Goal: Transaction & Acquisition: Download file/media

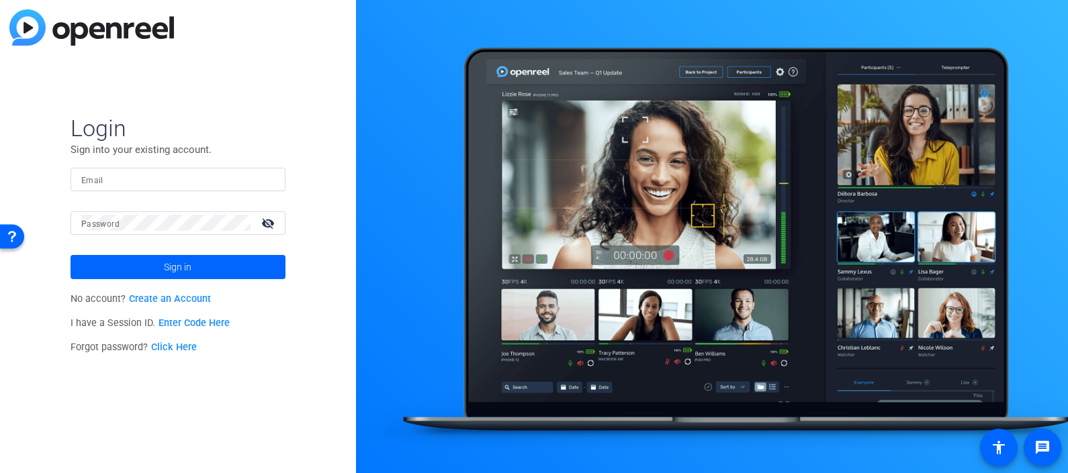
click at [166, 175] on input "Email" at bounding box center [177, 179] width 193 height 16
type input "pia.delosreyes@thermofisher.com"
click at [154, 234] on div at bounding box center [165, 222] width 169 height 23
click at [70, 255] on button "Sign in" at bounding box center [177, 267] width 215 height 24
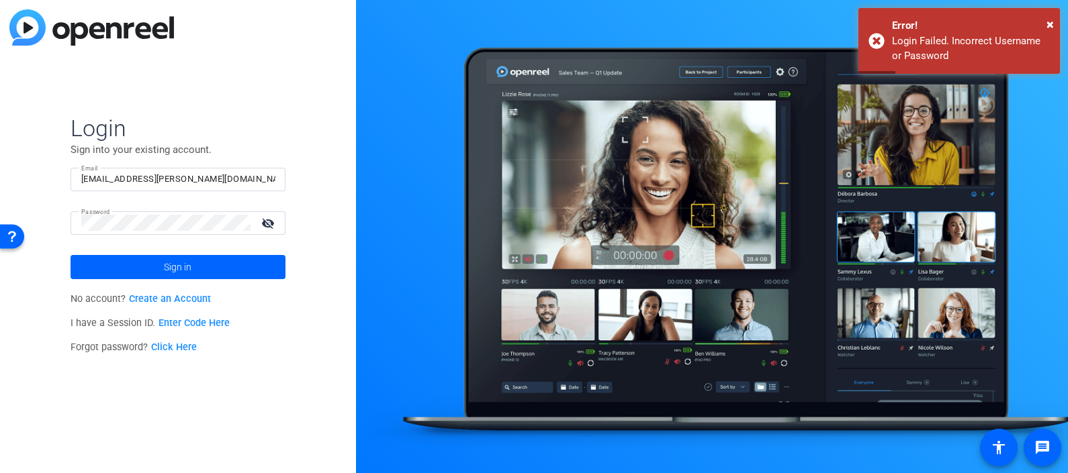
click at [185, 347] on link "Click Here" at bounding box center [174, 347] width 46 height 11
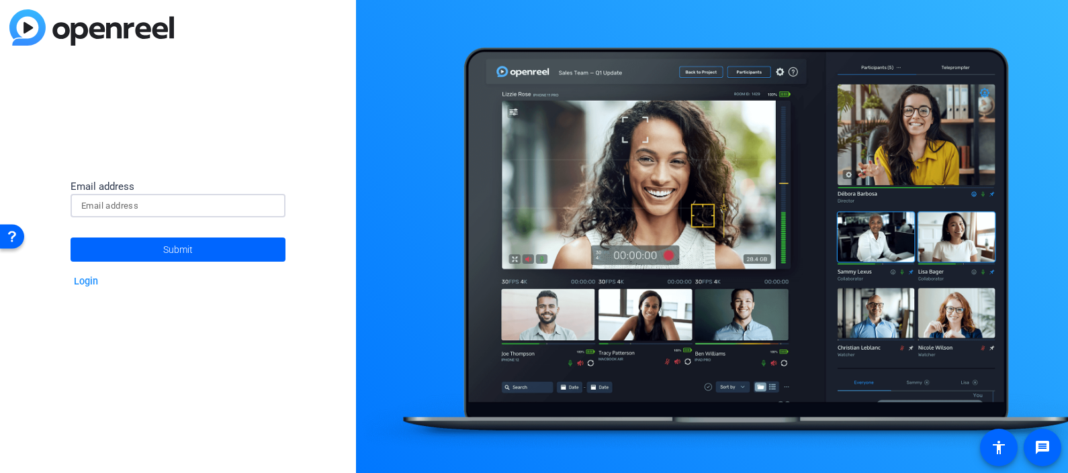
click at [160, 205] on input at bounding box center [177, 206] width 193 height 16
type input "pia.delosreyes@thermofisher.com"
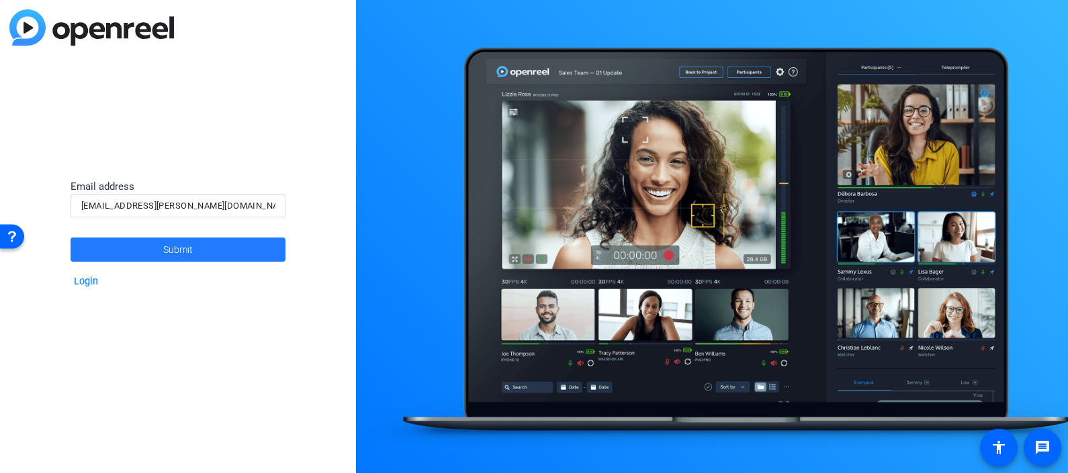
click at [159, 249] on span at bounding box center [177, 250] width 215 height 32
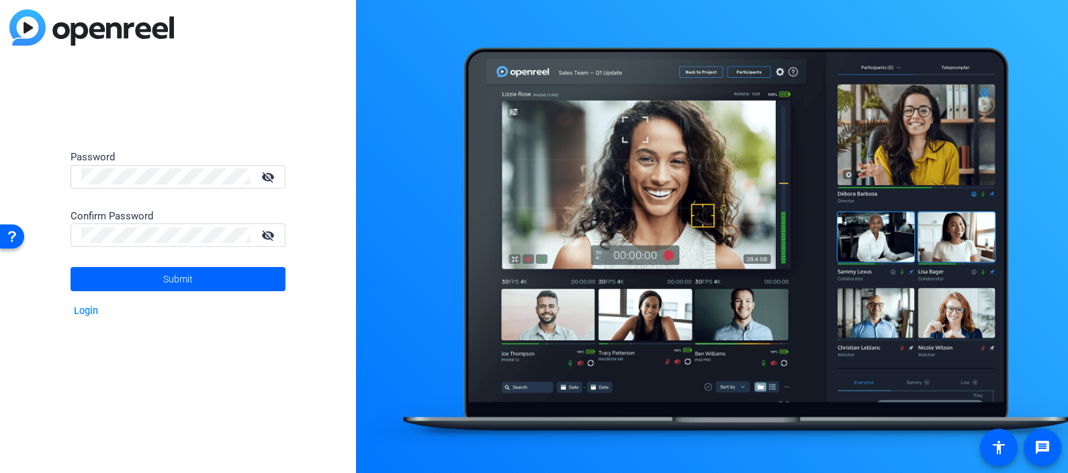
click at [109, 167] on div at bounding box center [165, 176] width 169 height 23
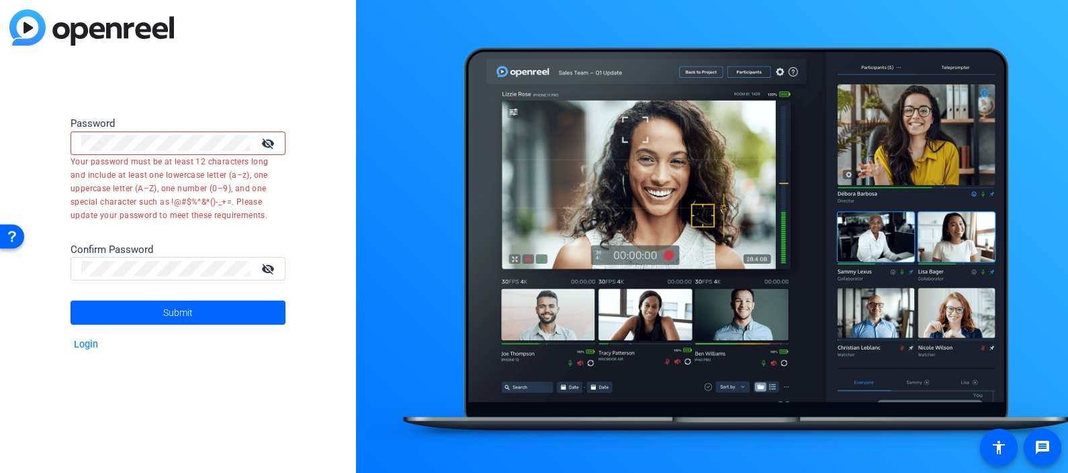
click at [261, 144] on mat-icon "visibility_off" at bounding box center [269, 143] width 32 height 19
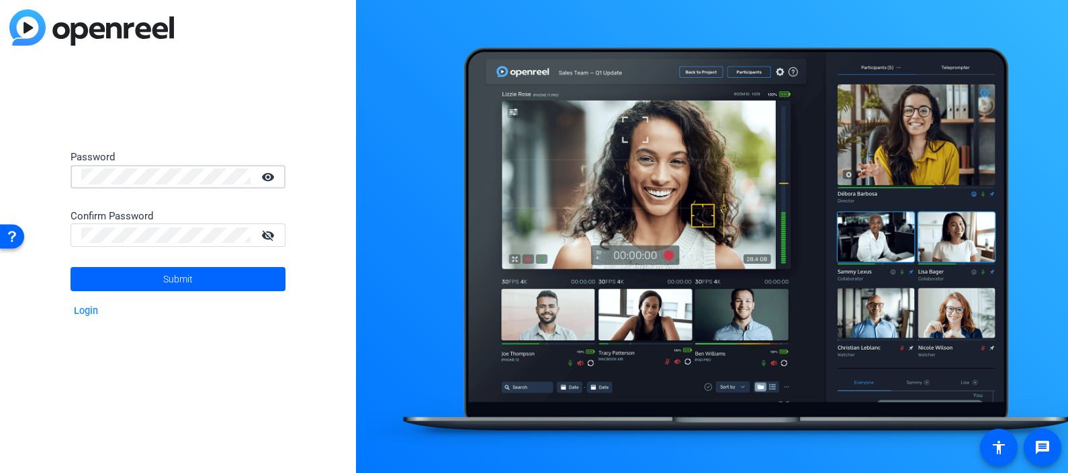
click at [164, 244] on div at bounding box center [165, 235] width 169 height 23
click at [177, 280] on span "Submit" at bounding box center [178, 280] width 30 height 34
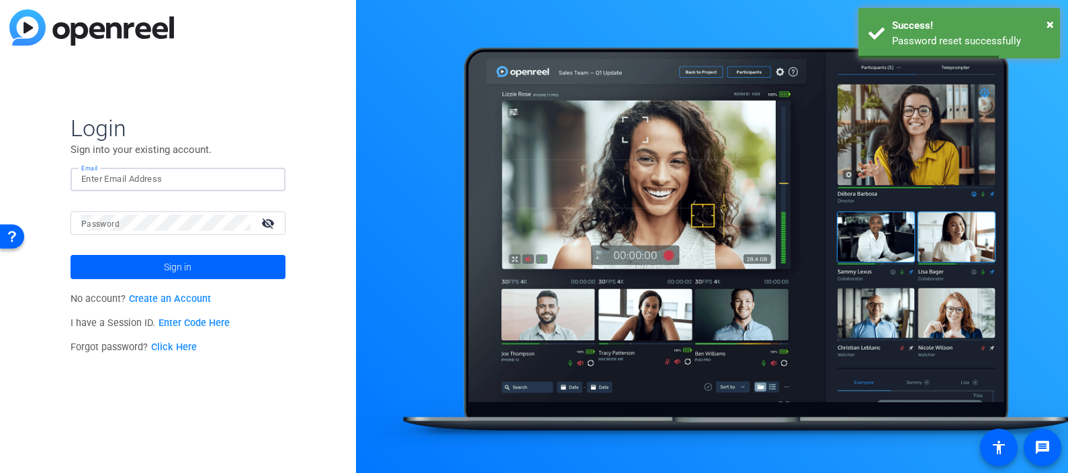
click at [196, 175] on input "Email" at bounding box center [177, 179] width 193 height 16
type input "pia.delosreyes@thermofisher.com"
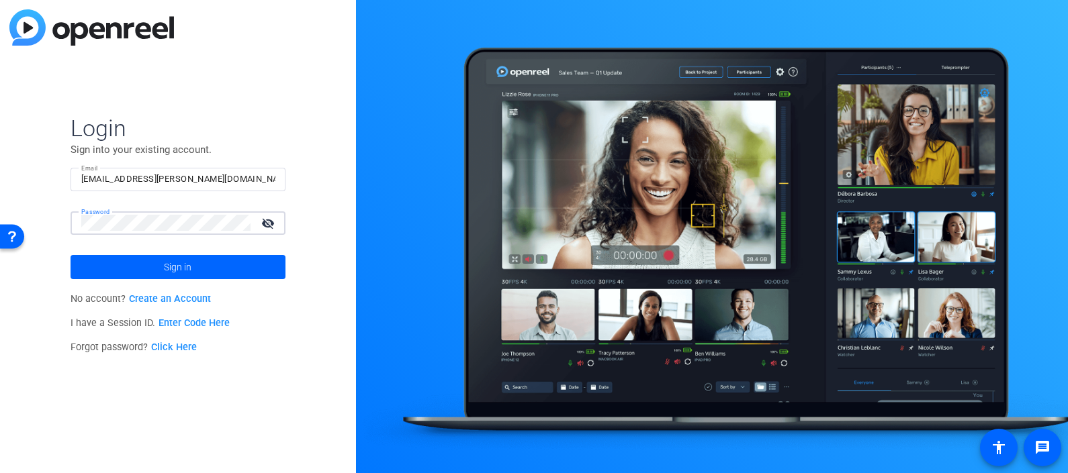
click at [70, 255] on button "Sign in" at bounding box center [177, 267] width 215 height 24
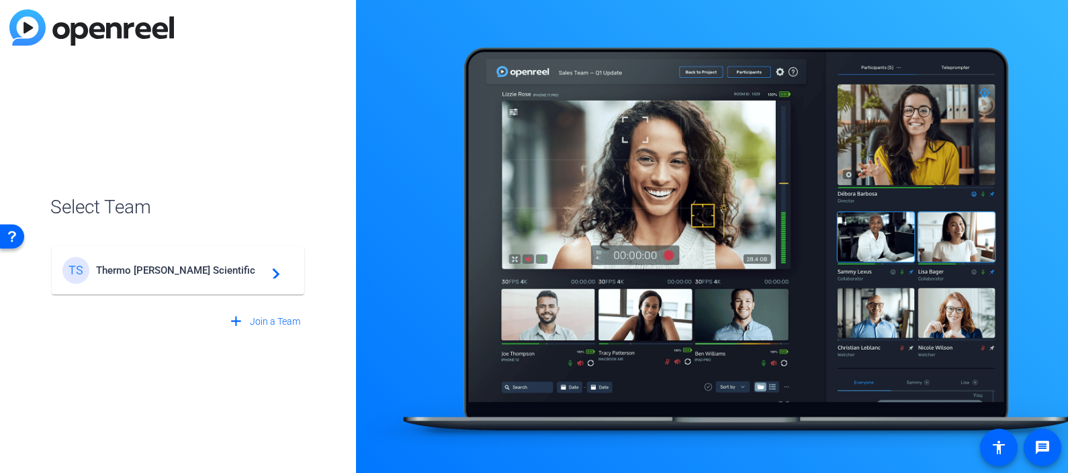
click at [218, 252] on mat-card-content "TS Thermo Fisher Scientific navigate_next" at bounding box center [178, 270] width 252 height 48
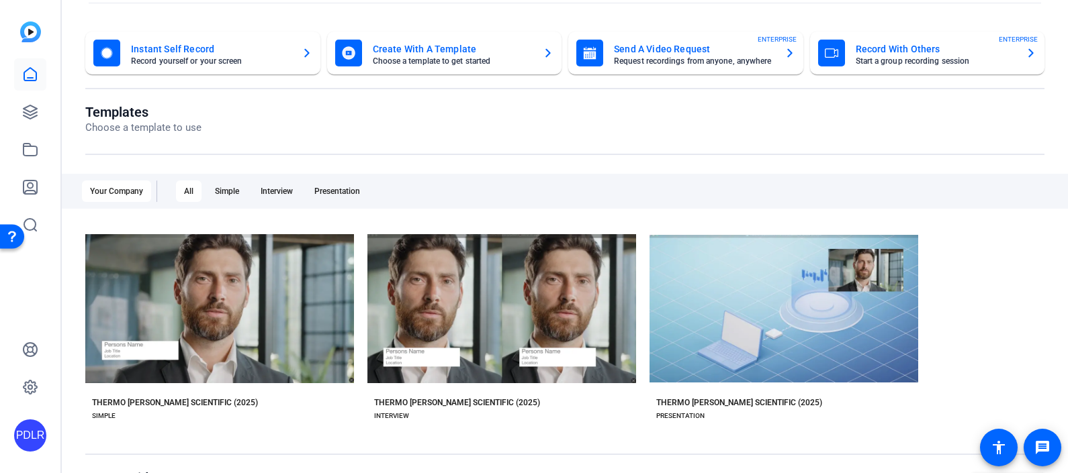
scroll to position [83, 0]
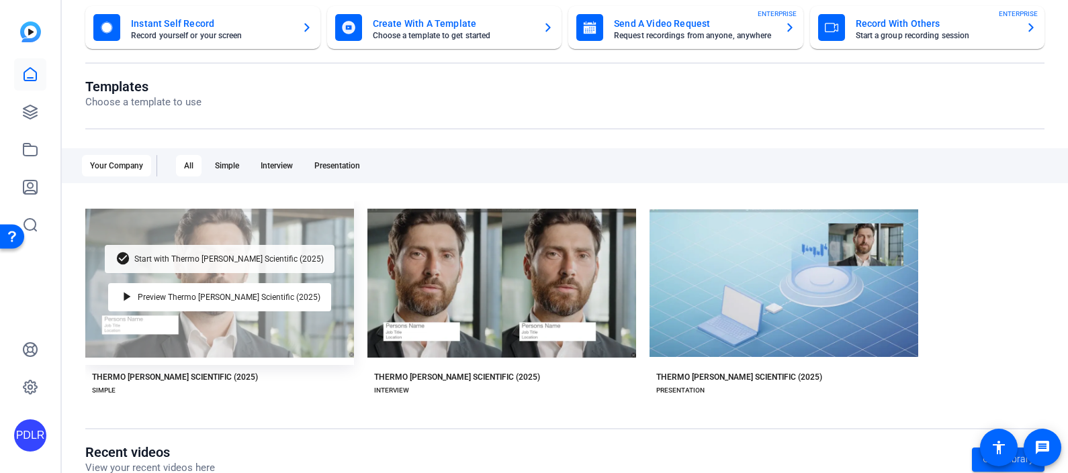
click at [203, 262] on span "Start with Thermo Fisher Scientific (2025)" at bounding box center [228, 259] width 189 height 8
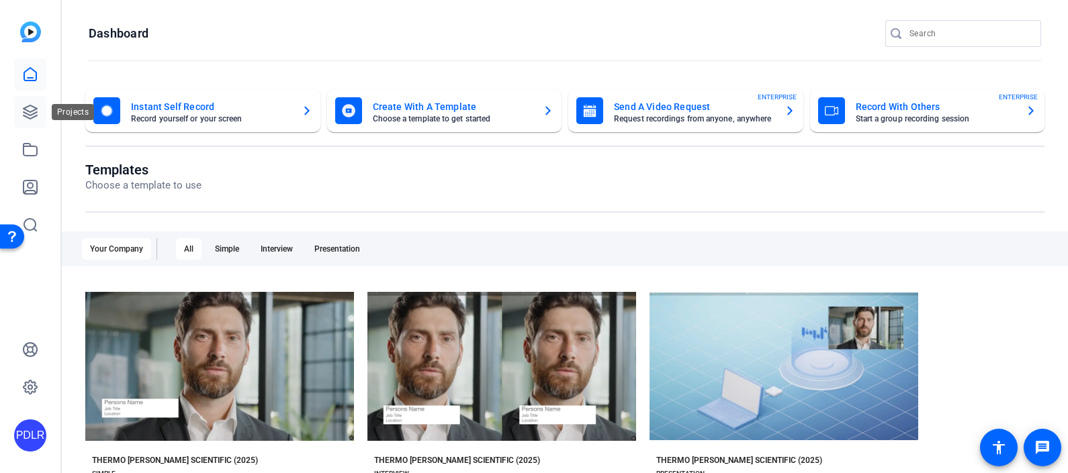
click at [37, 114] on icon at bounding box center [30, 112] width 16 height 16
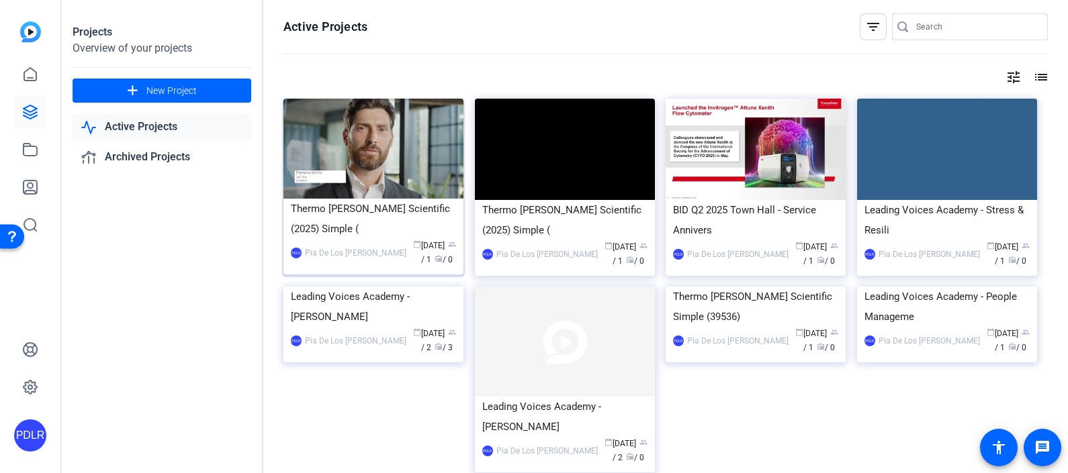
click at [371, 214] on div "Thermo Fisher Scientific (2025) Simple (" at bounding box center [373, 219] width 165 height 40
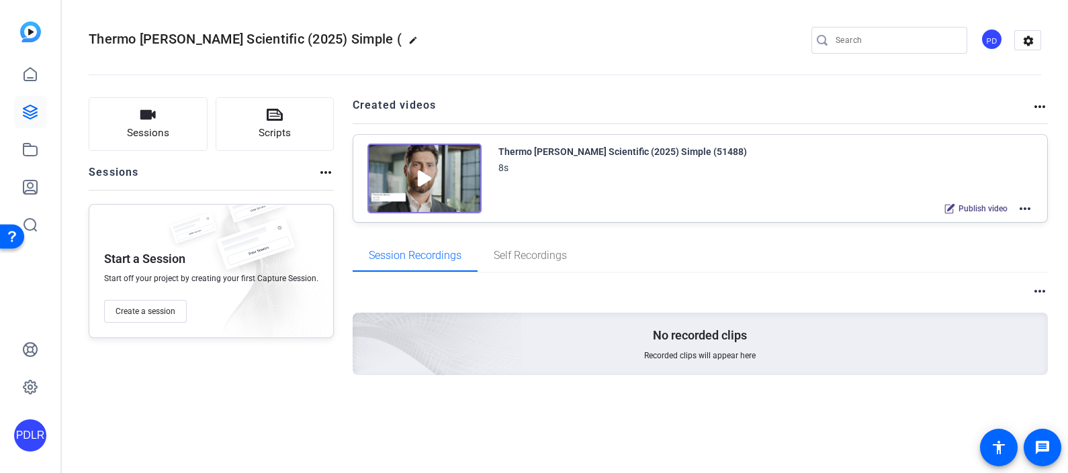
click at [1025, 207] on mat-icon "more_horiz" at bounding box center [1025, 209] width 16 height 16
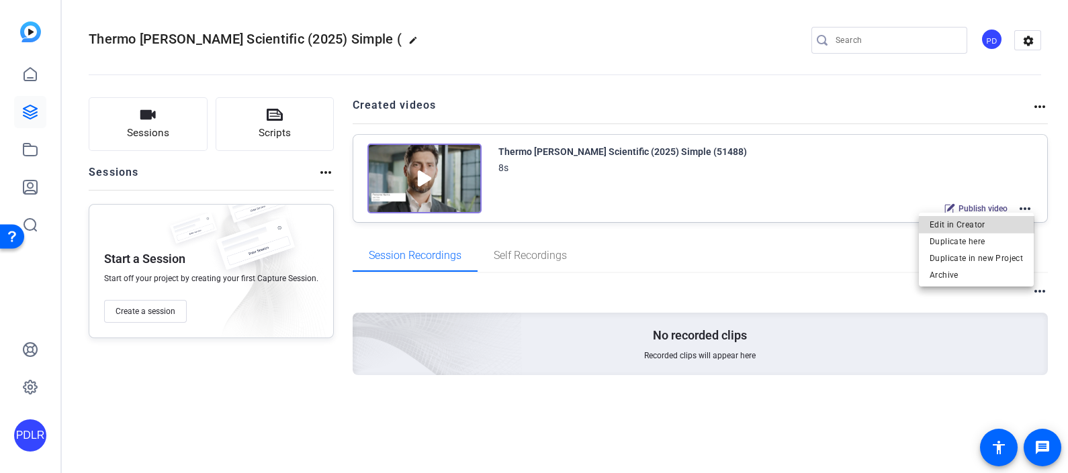
click at [993, 224] on span "Edit in Creator" at bounding box center [975, 224] width 93 height 16
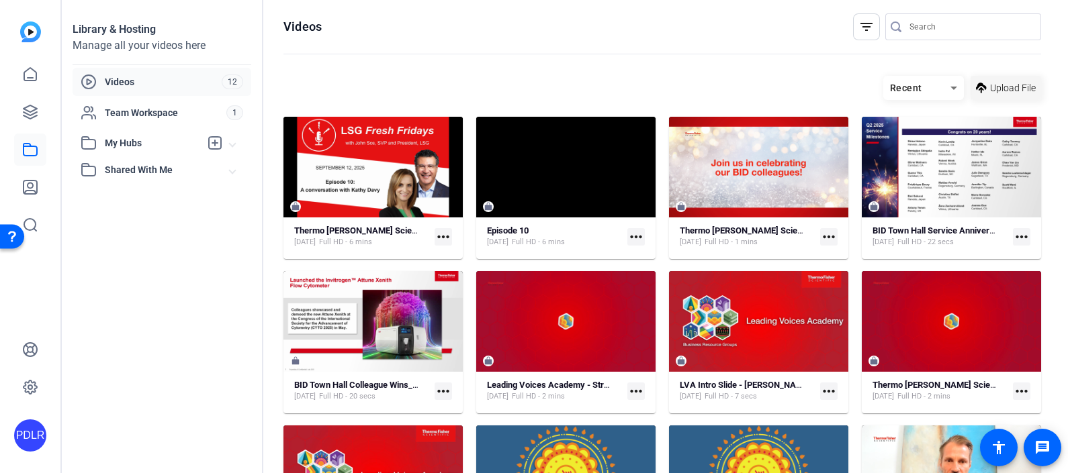
click at [1015, 93] on span "Upload File" at bounding box center [1013, 88] width 46 height 14
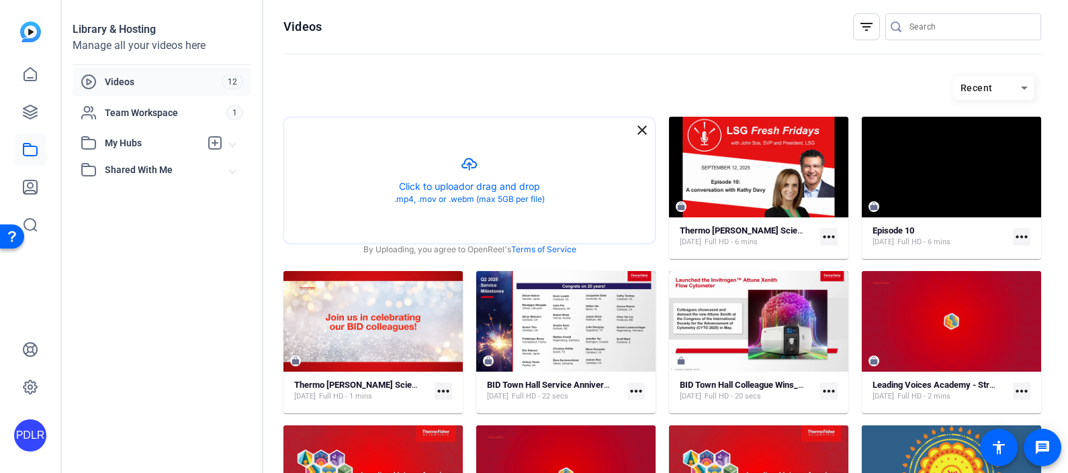
click at [710, 69] on hosting-toolbar "Recent" at bounding box center [661, 93] width 757 height 48
click at [769, 54] on div at bounding box center [661, 54] width 757 height 1
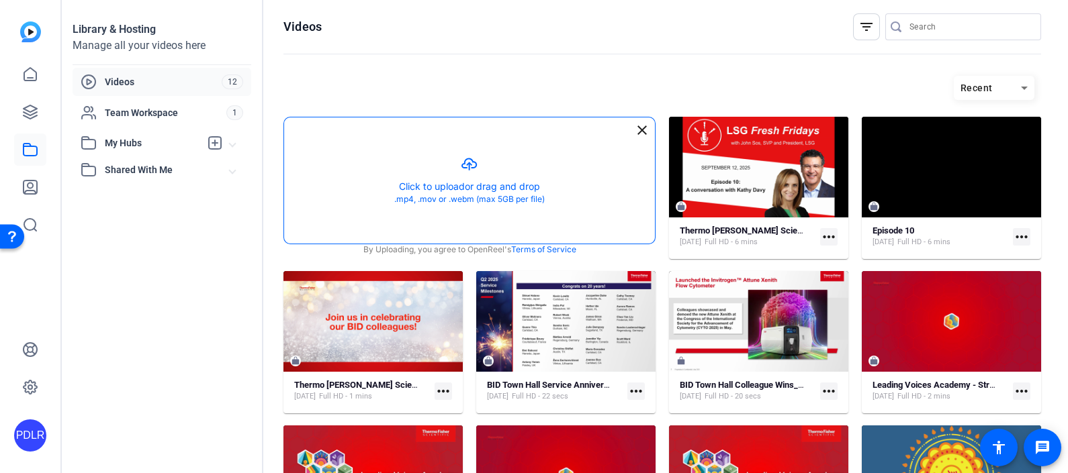
click at [449, 183] on button "button" at bounding box center [469, 180] width 371 height 126
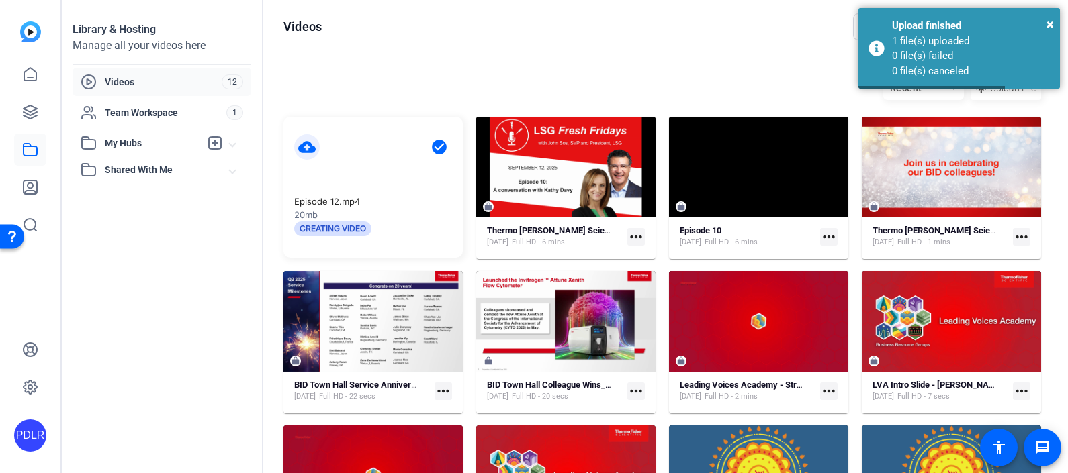
click at [679, 83] on div "Recent Upload File" at bounding box center [661, 88] width 757 height 24
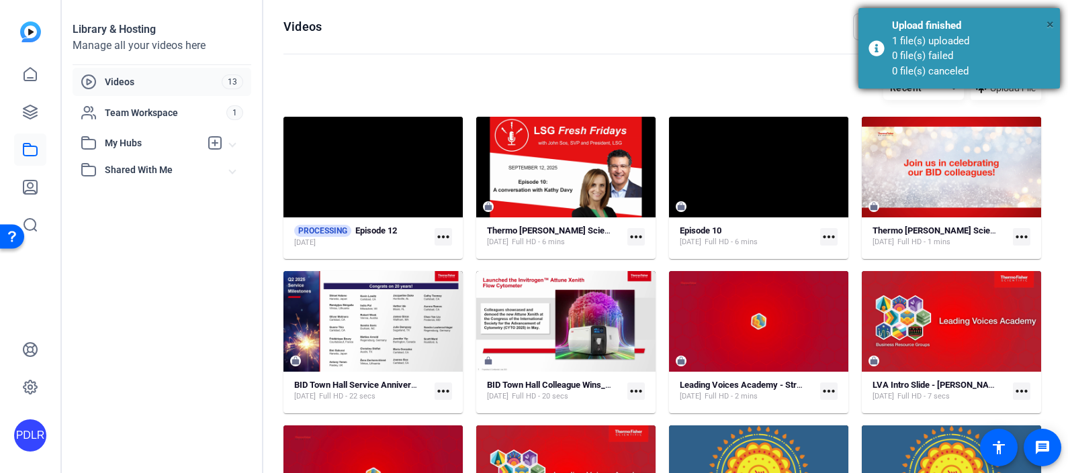
click at [1048, 24] on span "×" at bounding box center [1049, 24] width 7 height 16
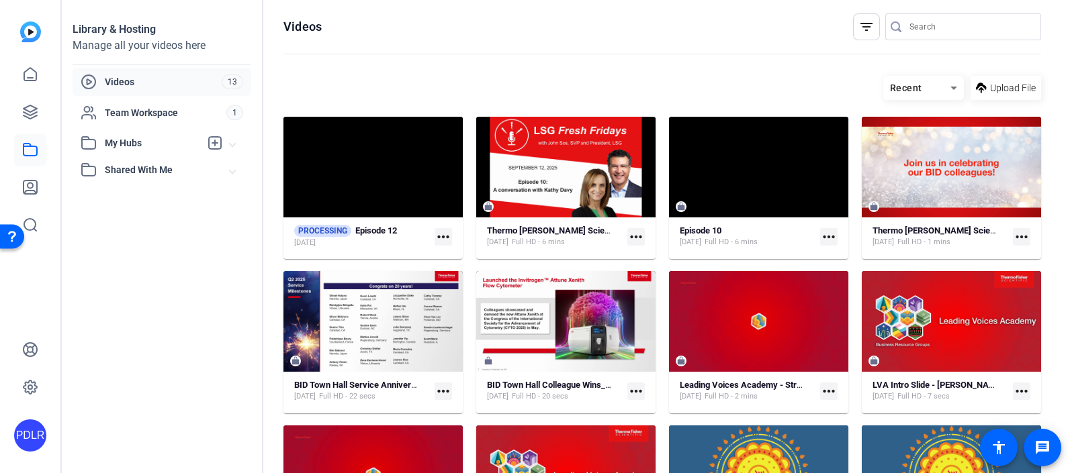
click at [445, 234] on mat-icon "more_horiz" at bounding box center [442, 236] width 17 height 17
click at [532, 73] on div at bounding box center [534, 236] width 1068 height 473
